Goal: Task Accomplishment & Management: Complete application form

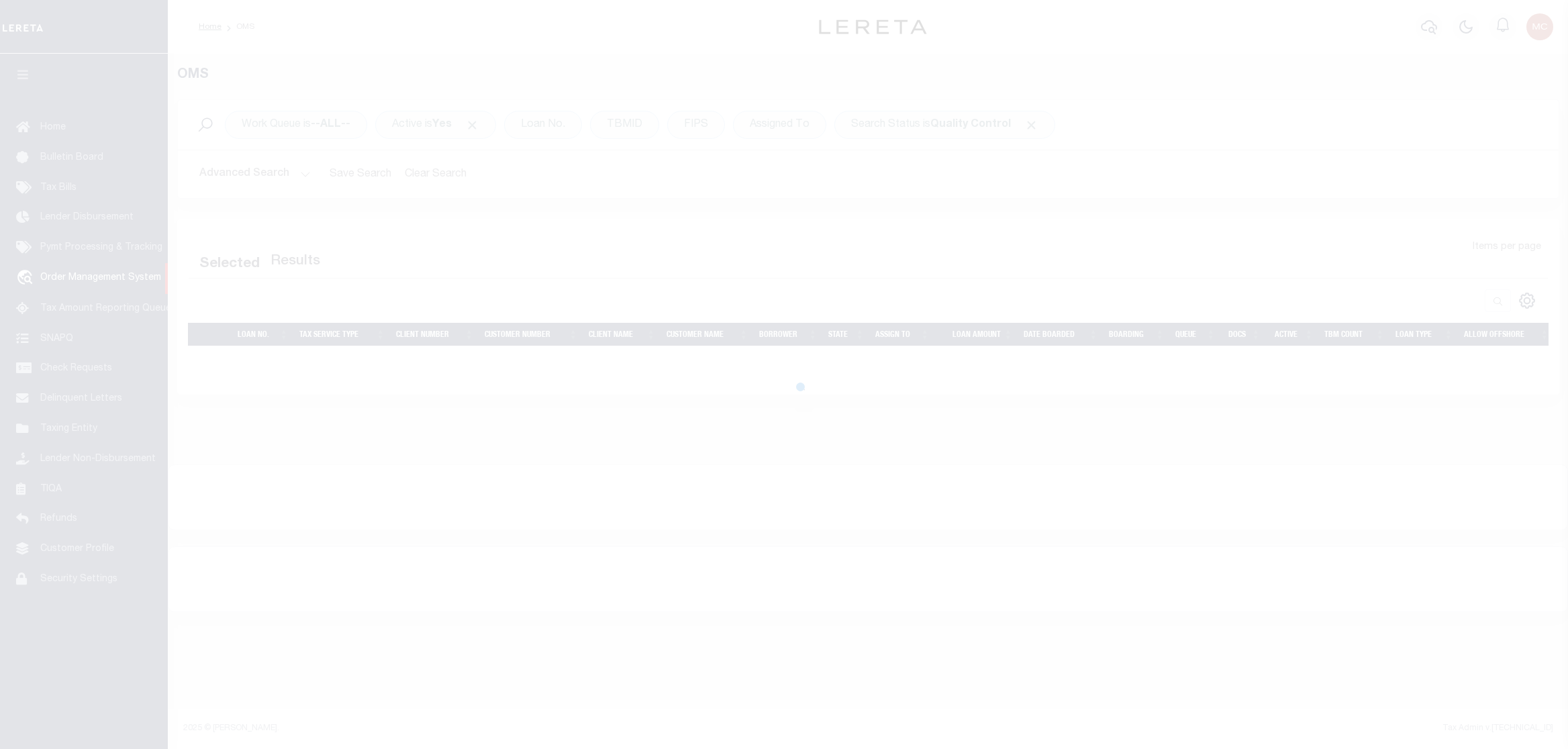
select select "200"
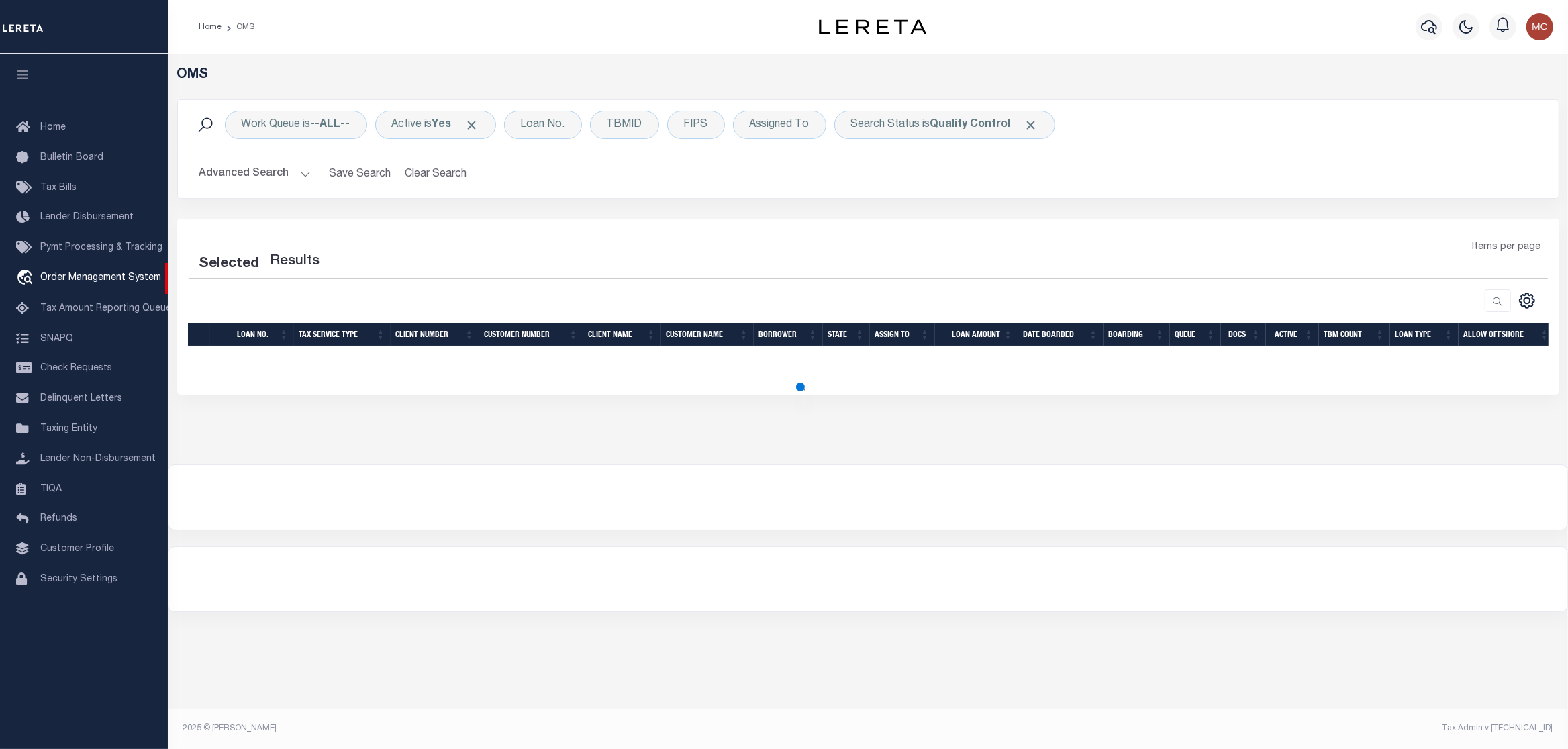
select select "200"
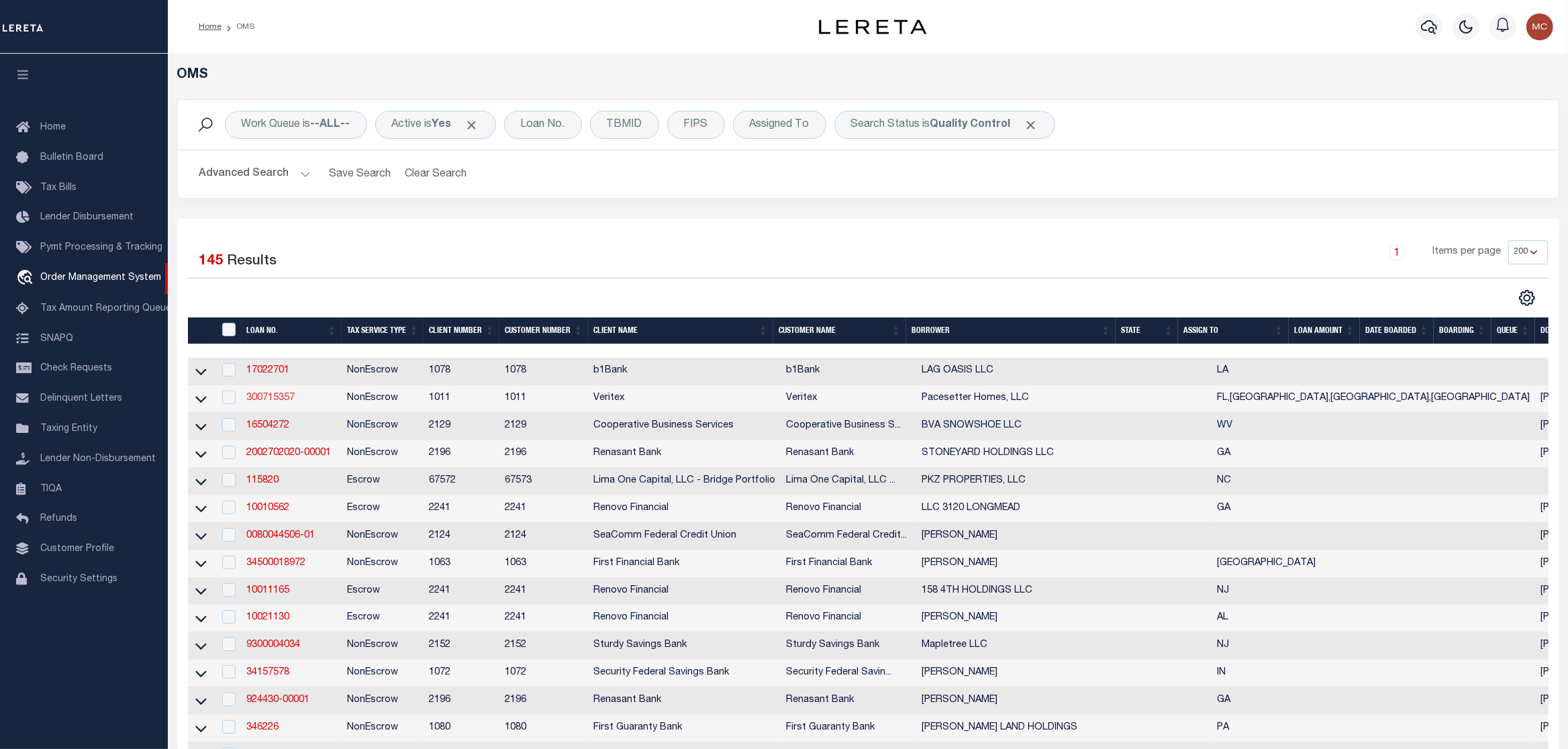
click at [264, 400] on link "300715357" at bounding box center [270, 398] width 48 height 10
checkbox input "true"
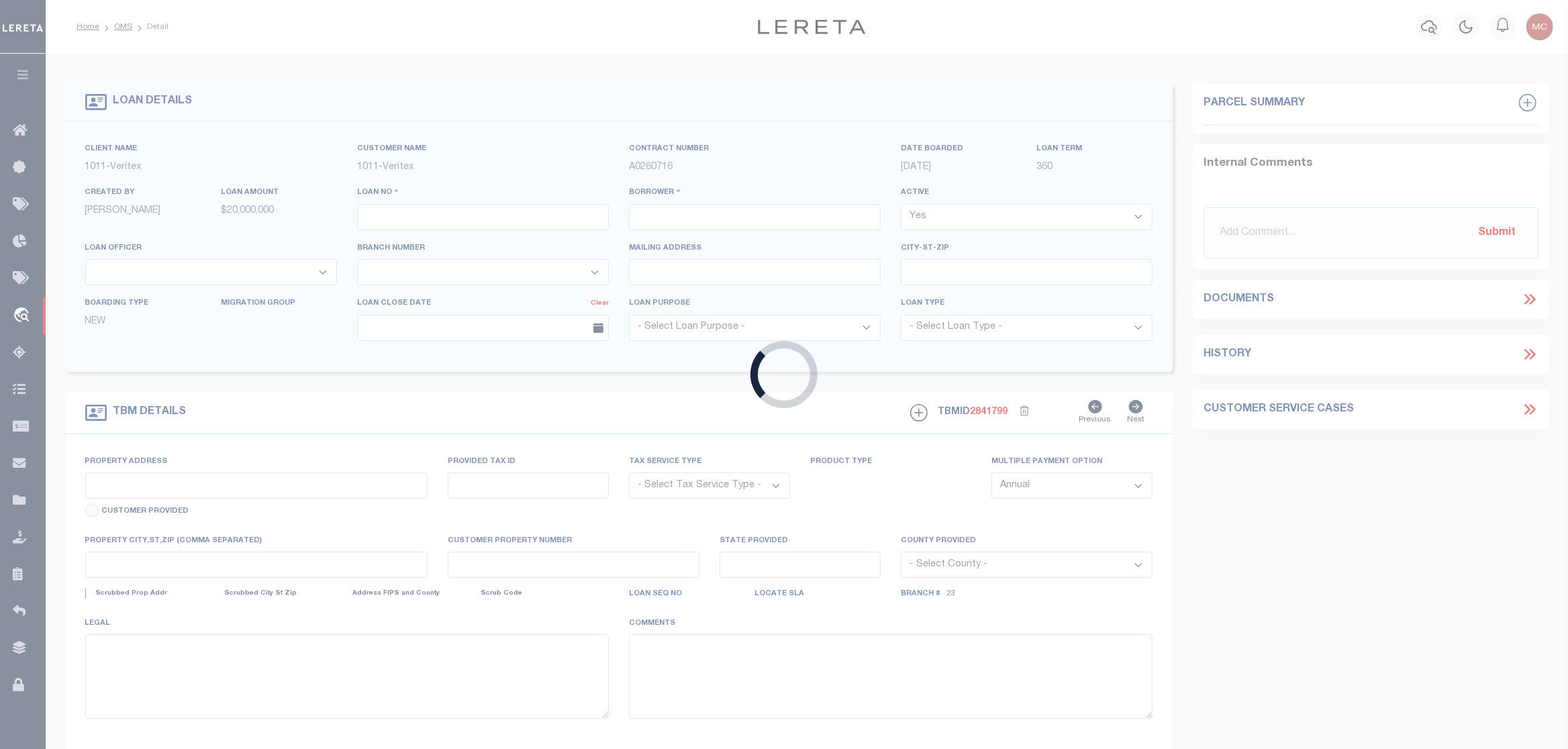
type input "300715357"
type input "Pacesetter Homes, LLC"
select select
select select "NonEscrow"
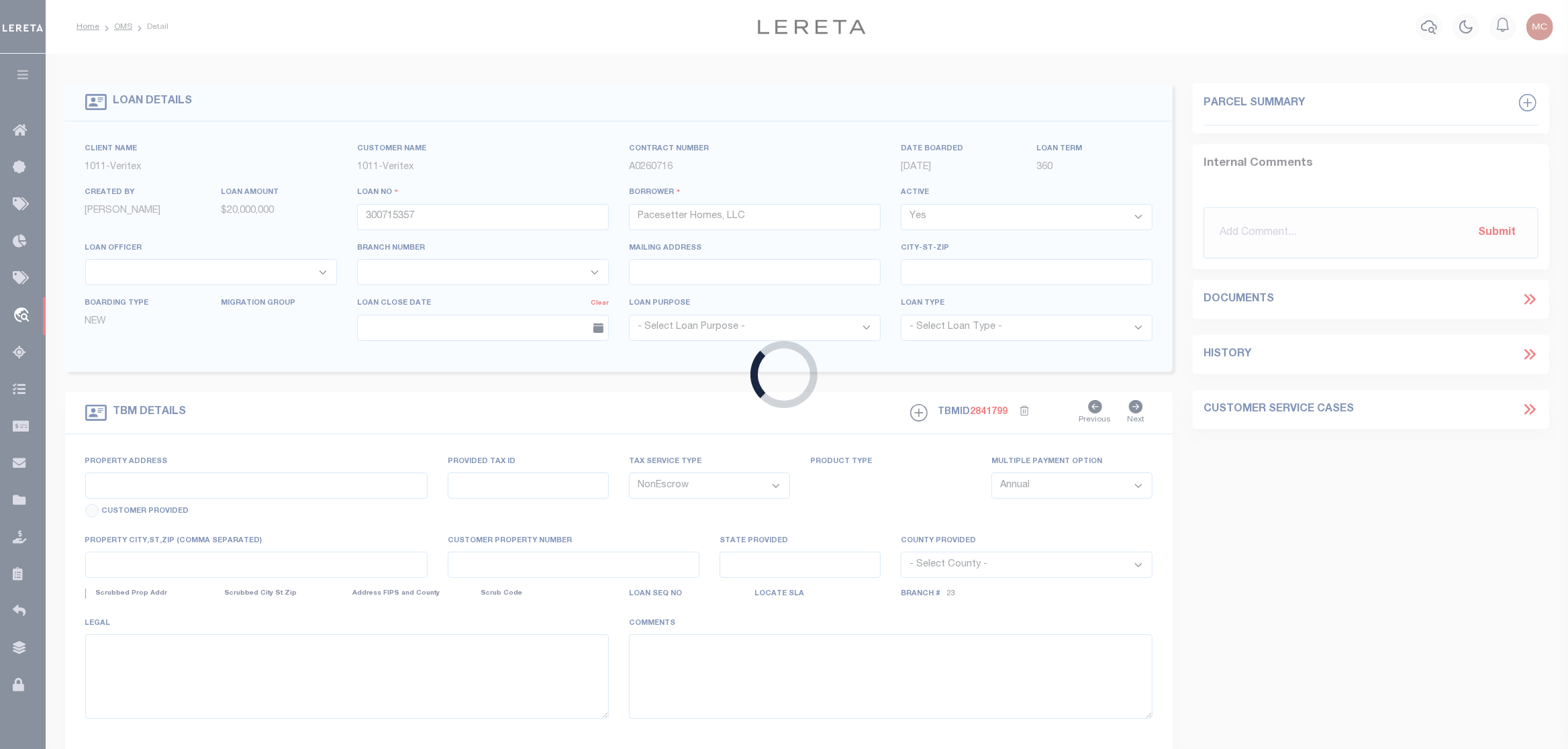
type input "22 LOTS STAR RANCH, PHASE 6,"
select select
type input "[PERSON_NAME], [GEOGRAPHIC_DATA], 78634"
type input "[GEOGRAPHIC_DATA]"
select select "7434"
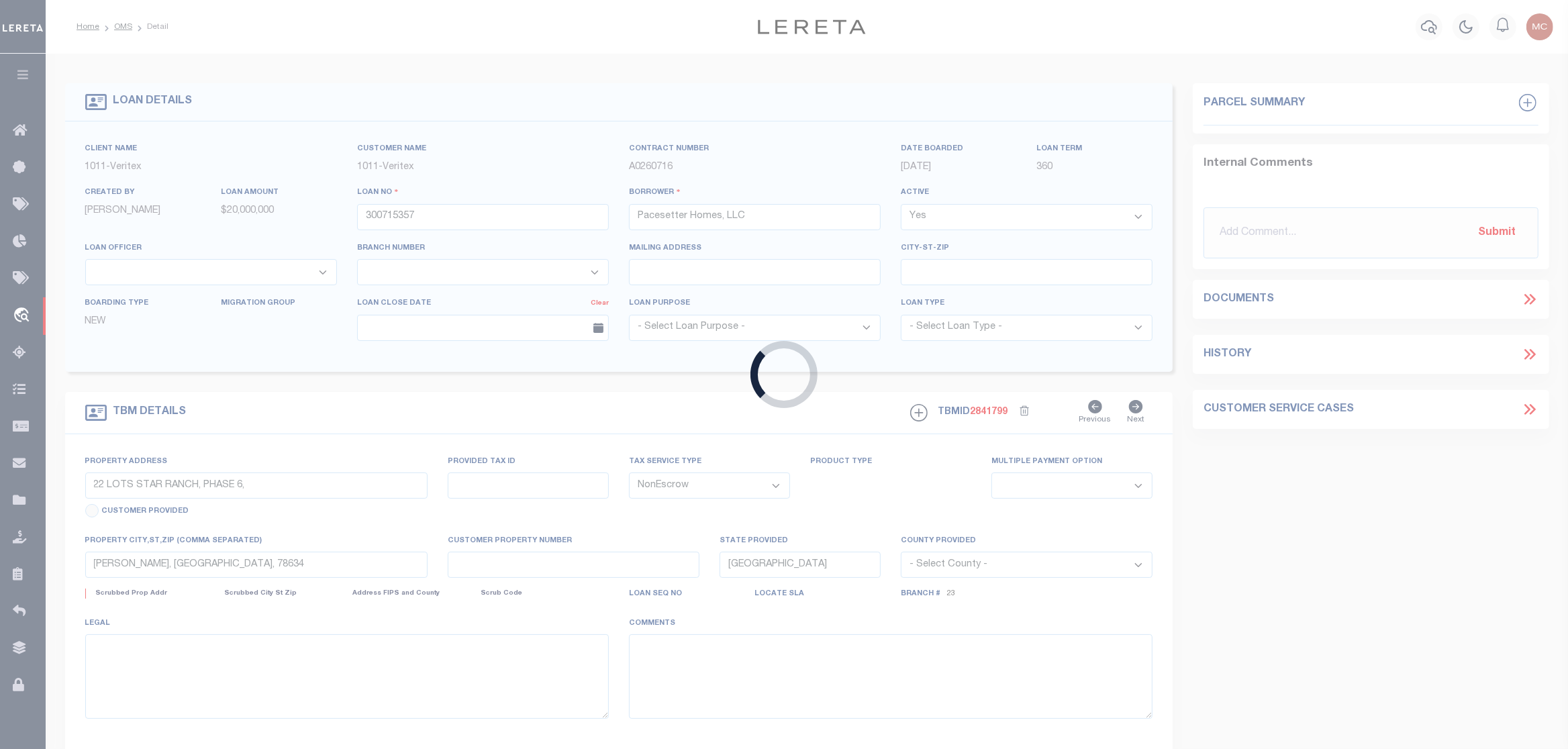
select select "65"
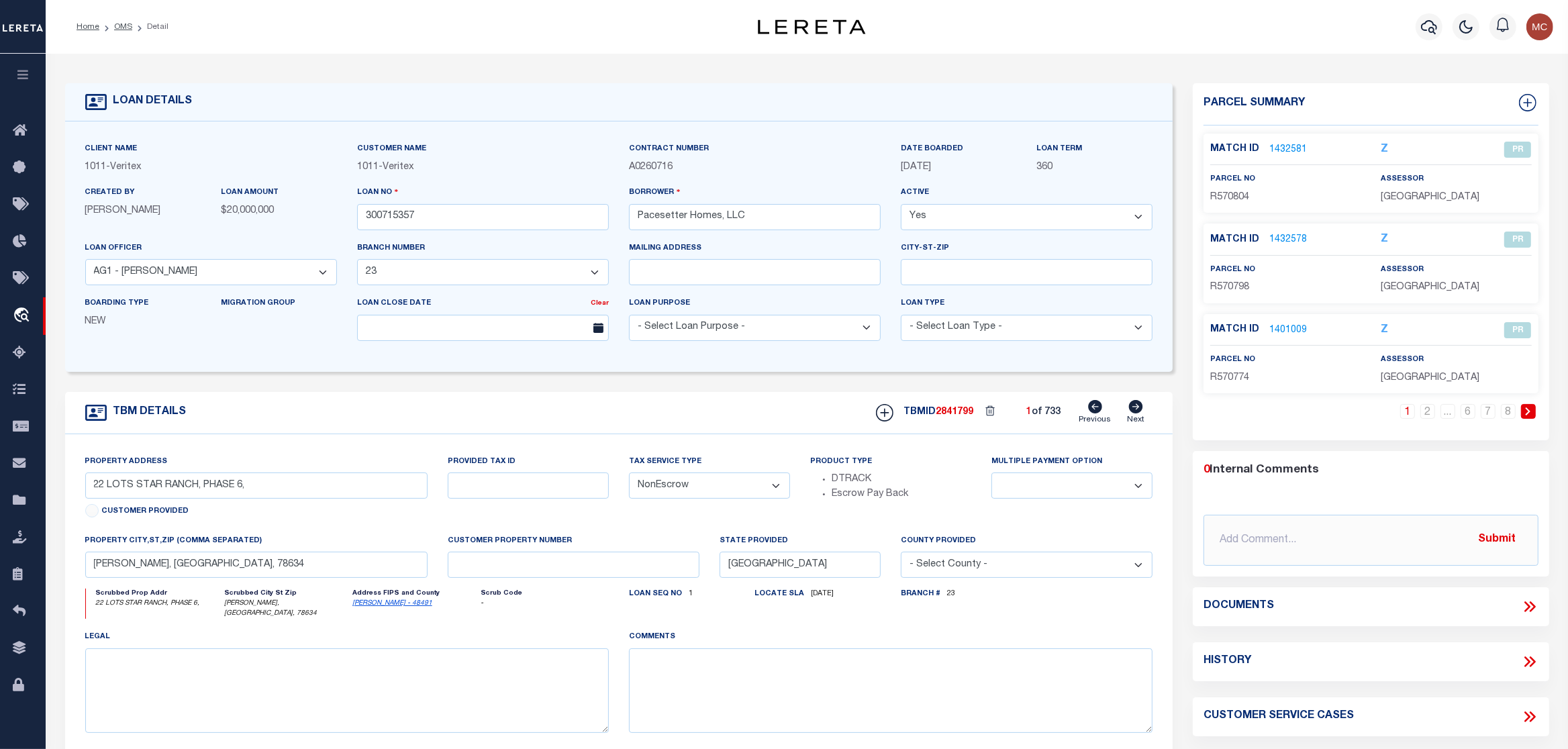
click at [1140, 410] on icon at bounding box center [1134, 407] width 14 height 13
type input "[STREET_ADDRESS]"
type input "Unit 187"
select select
type input "Pflugerville Tx 78660"
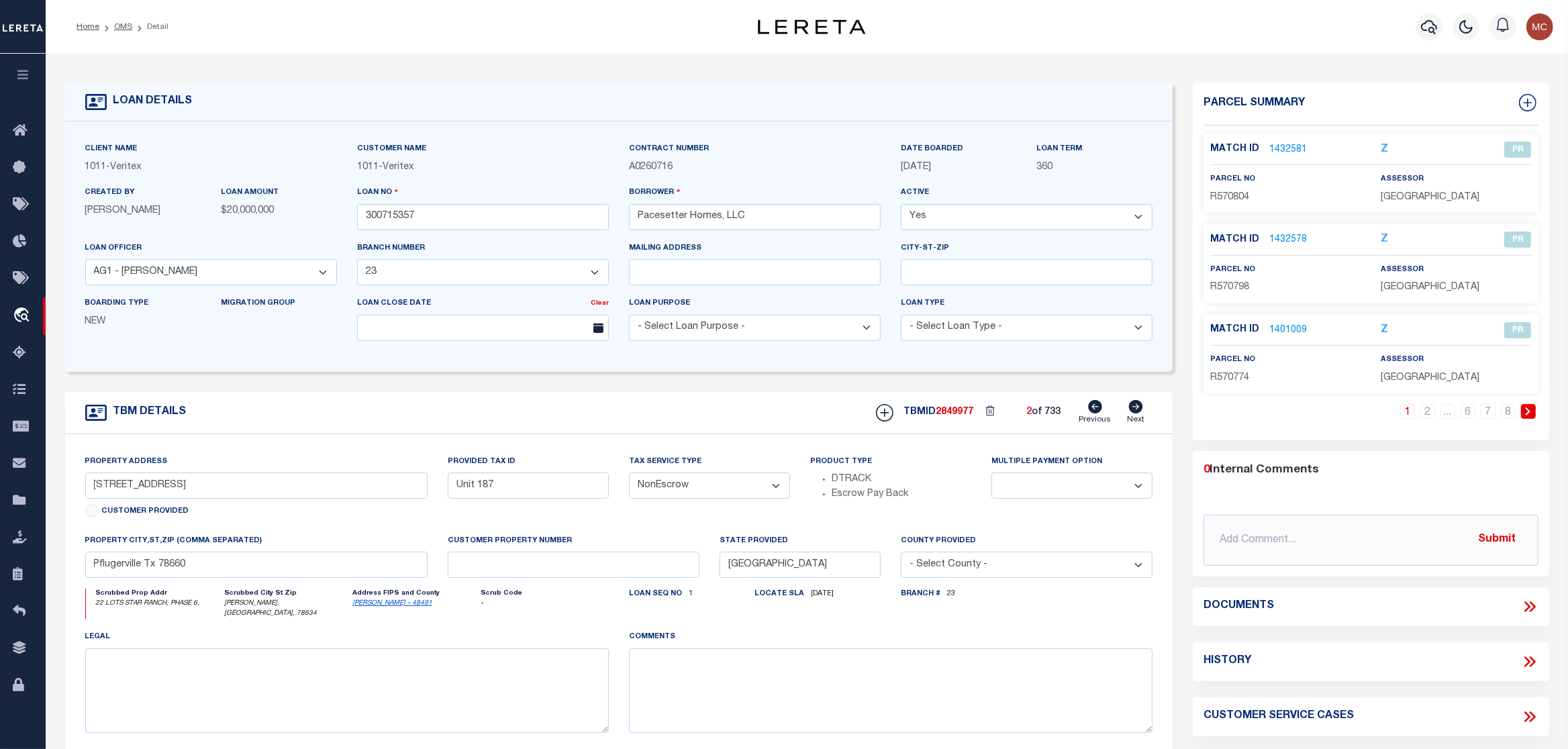
select select "[PERSON_NAME]"
type textarea "See Attached"
type textarea "Unit 187. [PERSON_NAME] [DATE]"
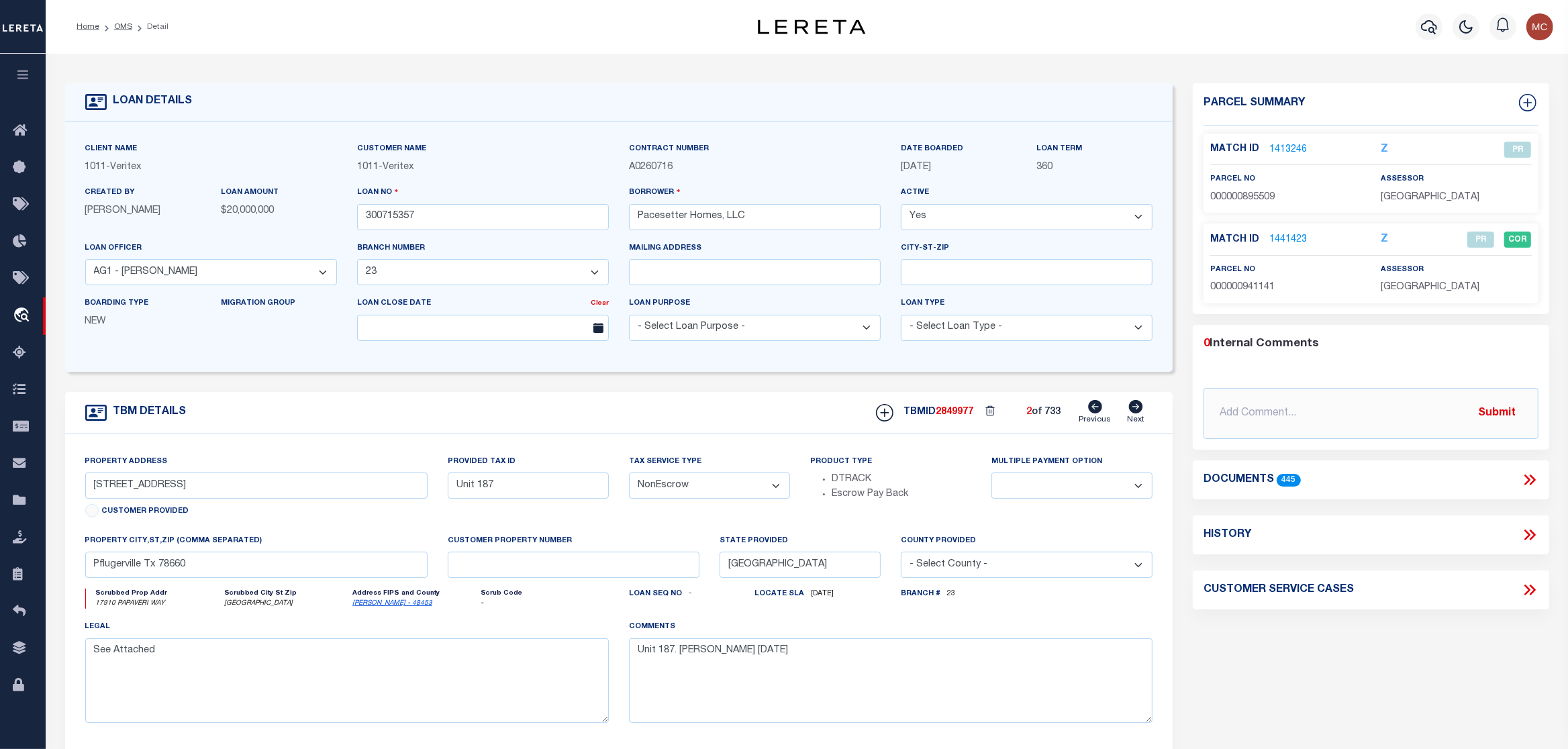
click at [1540, 480] on div "Documents 445" at bounding box center [1371, 480] width 356 height 17
click at [1532, 482] on icon at bounding box center [1530, 480] width 17 height 17
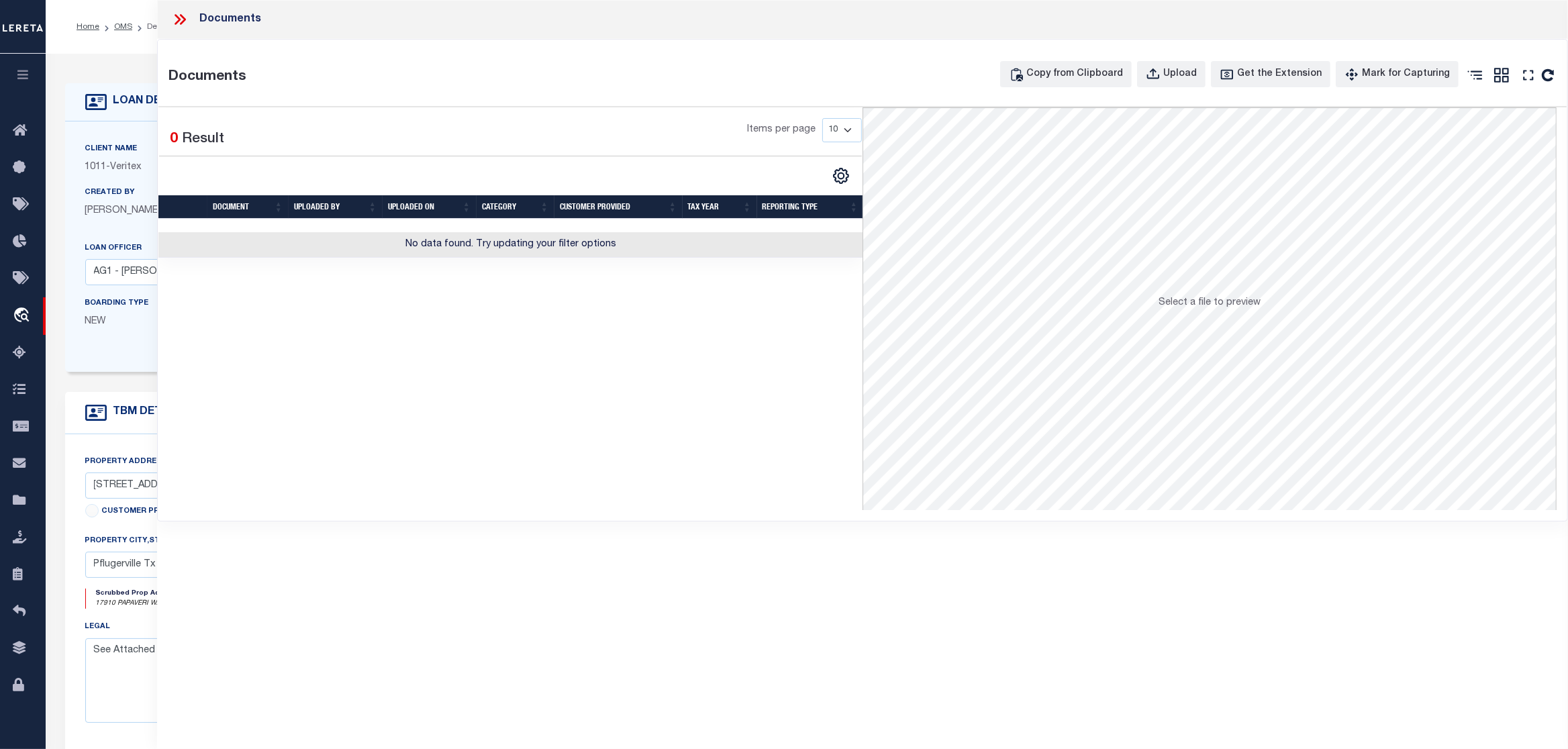
drag, startPoint x: 462, startPoint y: 436, endPoint x: 378, endPoint y: 211, distance: 240.2
click at [462, 436] on div "Documents Documents Copy from Clipboard Upload Get the Extension Mark for Captu…" at bounding box center [862, 356] width 1411 height 713
click at [180, 19] on icon at bounding box center [177, 19] width 6 height 11
